Goal: Share content: Share content

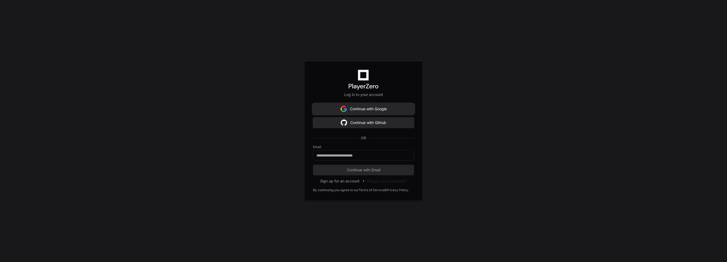
click at [377, 107] on button "Continue with Google" at bounding box center [363, 109] width 101 height 11
click at [356, 152] on div at bounding box center [363, 155] width 101 height 10
click at [355, 154] on input "email" at bounding box center [363, 155] width 94 height 5
type input "**********"
click at [360, 171] on span "Continue with Email" at bounding box center [363, 169] width 101 height 5
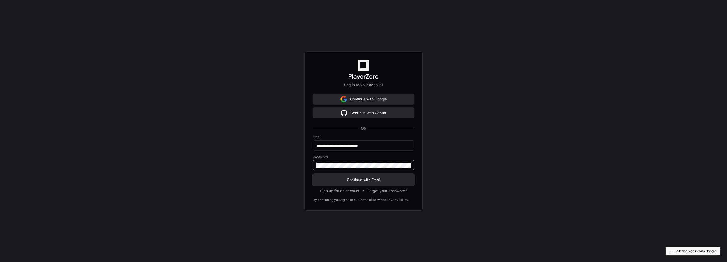
click at [384, 180] on span "Continue with Email" at bounding box center [363, 179] width 101 height 5
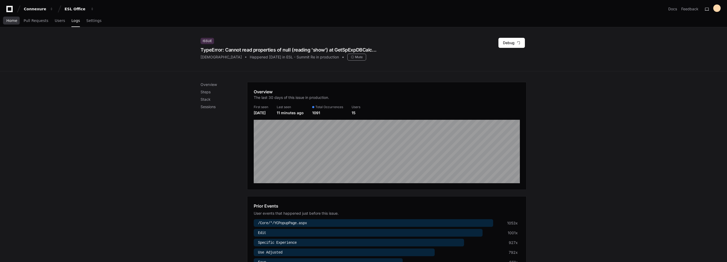
click at [10, 20] on span "Home" at bounding box center [11, 20] width 11 height 3
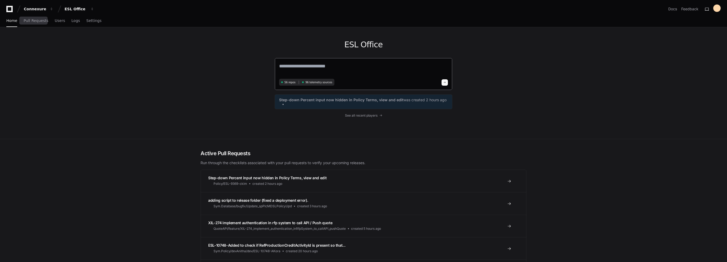
click at [324, 68] on textarea at bounding box center [363, 69] width 169 height 15
type textarea "**********"
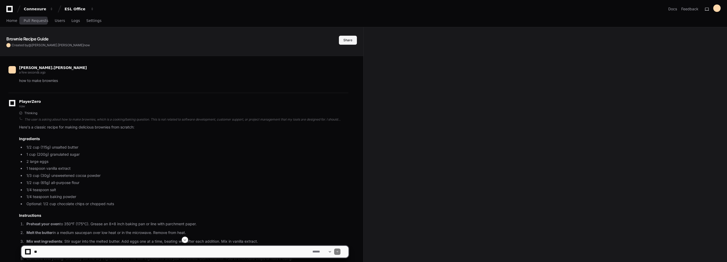
click at [353, 39] on button "Share" at bounding box center [348, 40] width 18 height 9
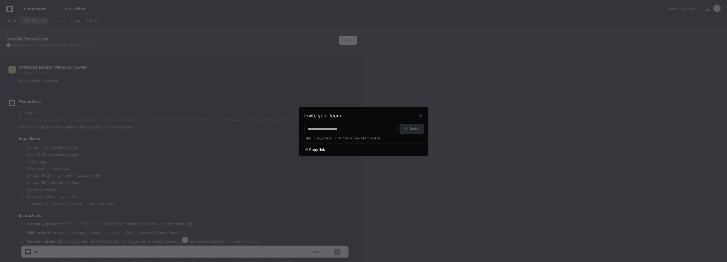
click at [317, 149] on span "Copy link" at bounding box center [317, 149] width 16 height 5
click at [421, 116] on button at bounding box center [420, 116] width 8 height 8
